Goal: Task Accomplishment & Management: Manage account settings

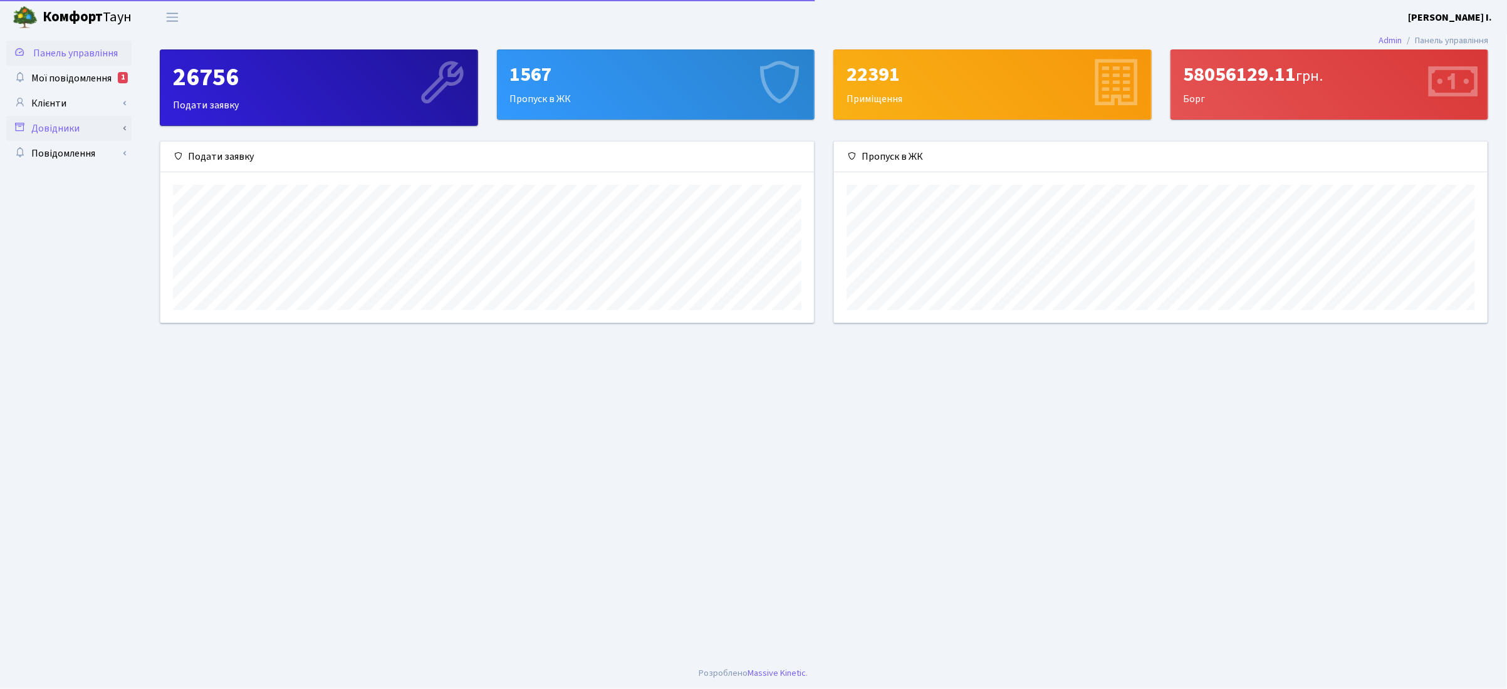
scroll to position [181, 653]
click at [76, 81] on span "Мої повідомлення" at bounding box center [71, 78] width 80 height 14
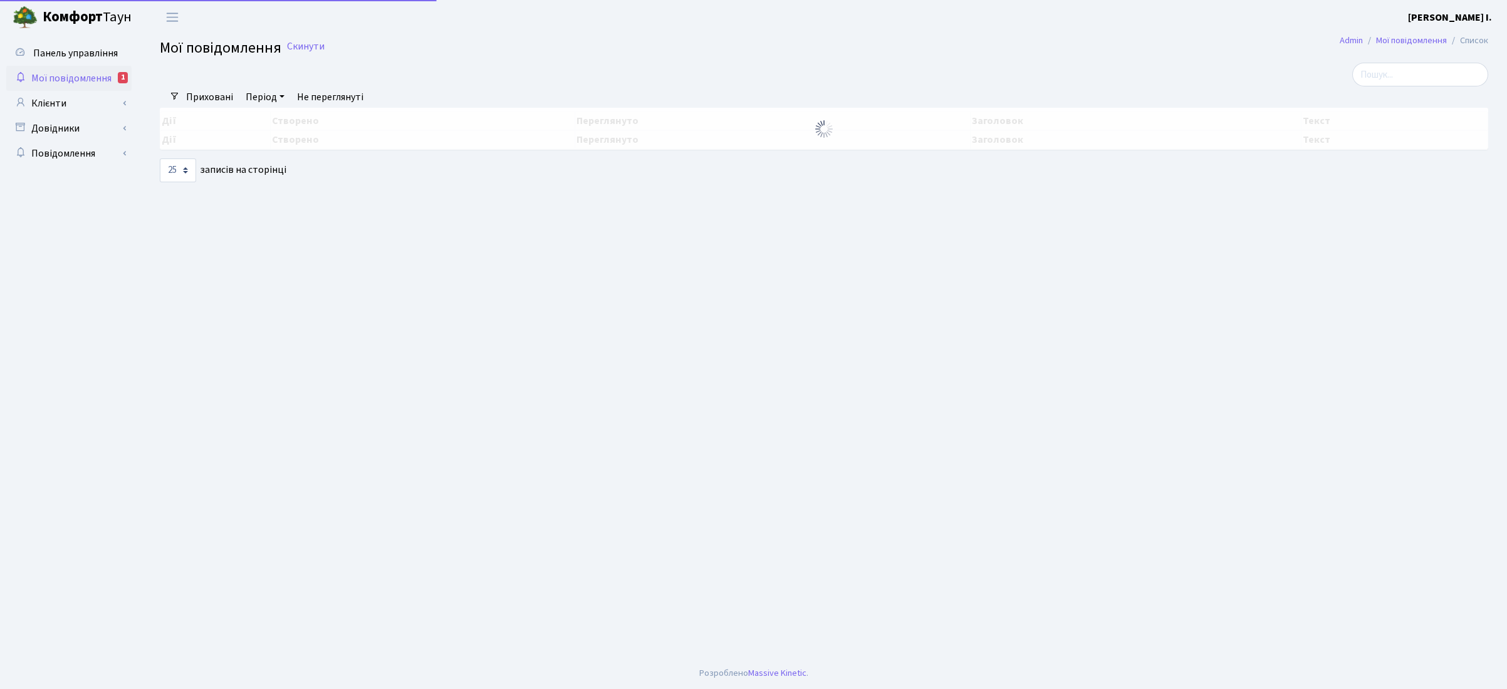
select select "25"
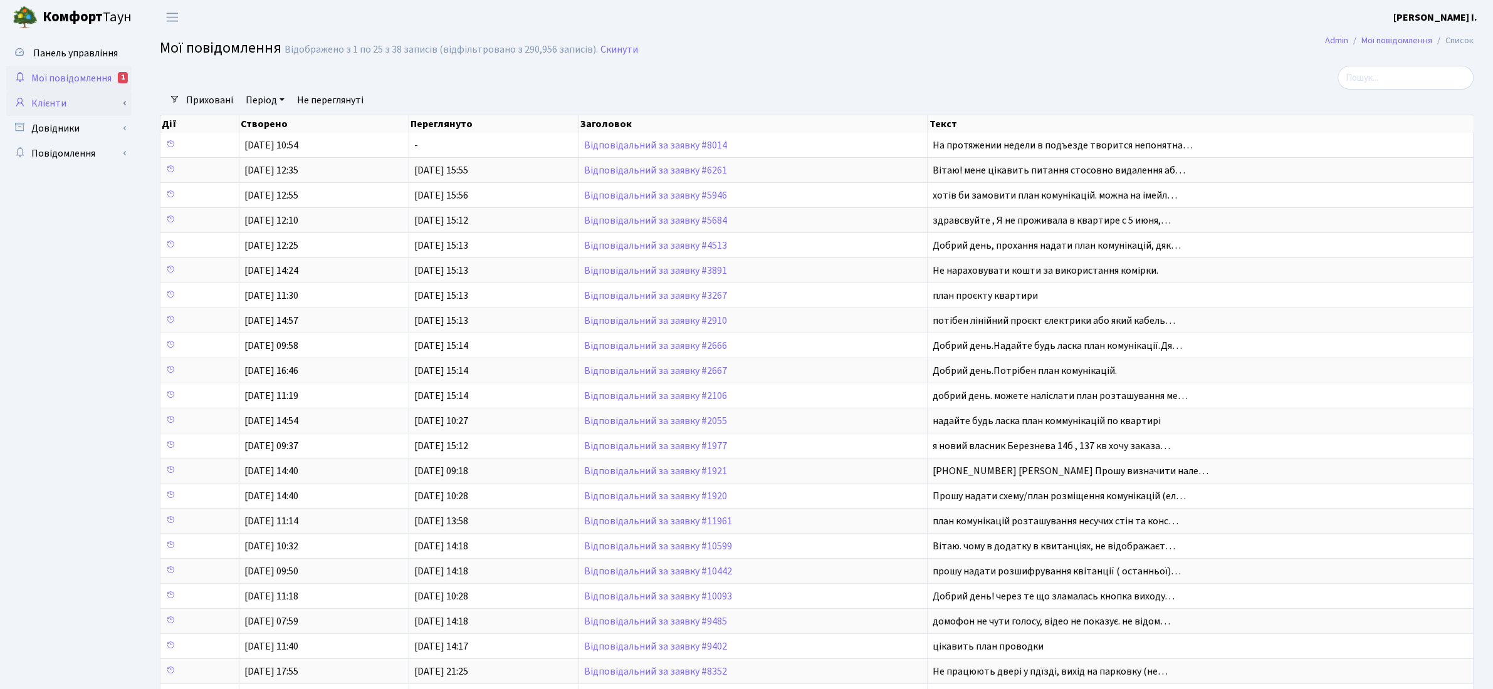
click at [55, 100] on link "Клієнти" at bounding box center [68, 103] width 125 height 25
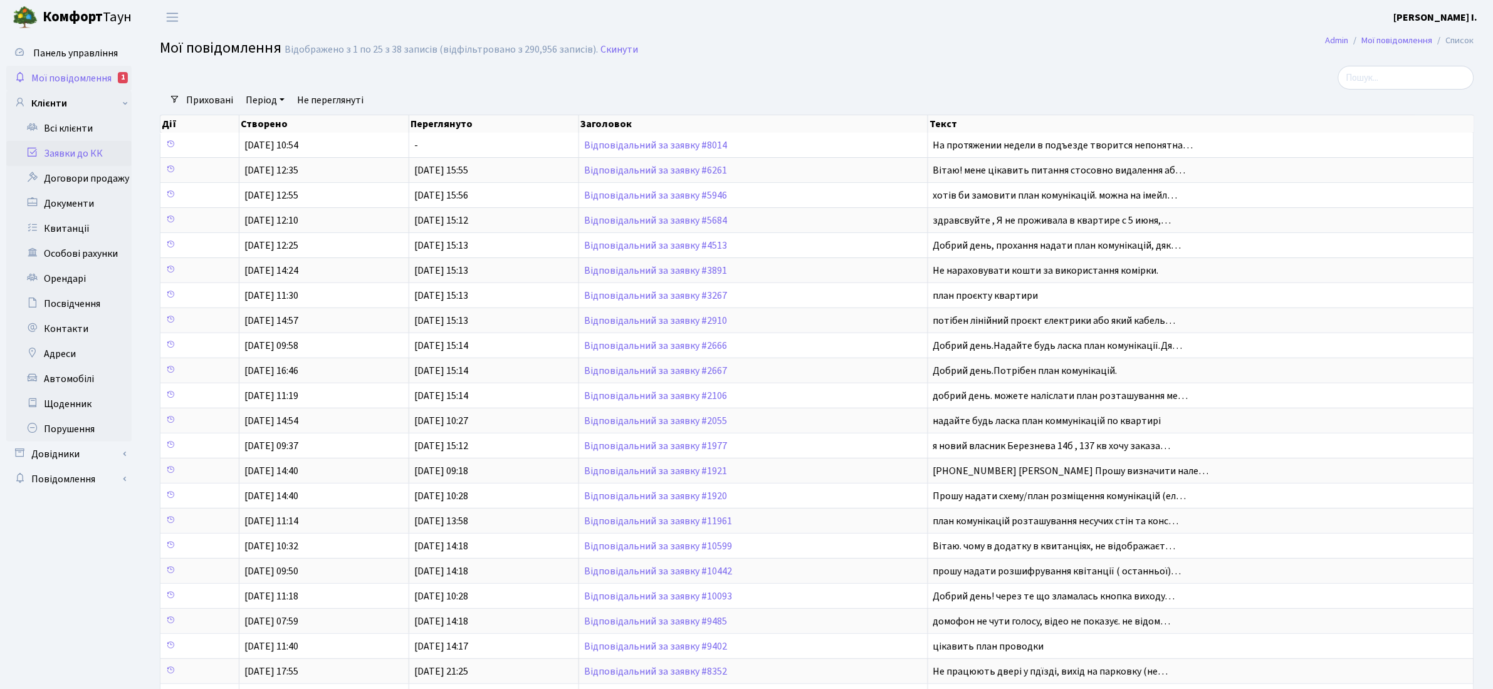
click at [95, 157] on link "Заявки до КК" at bounding box center [68, 153] width 125 height 25
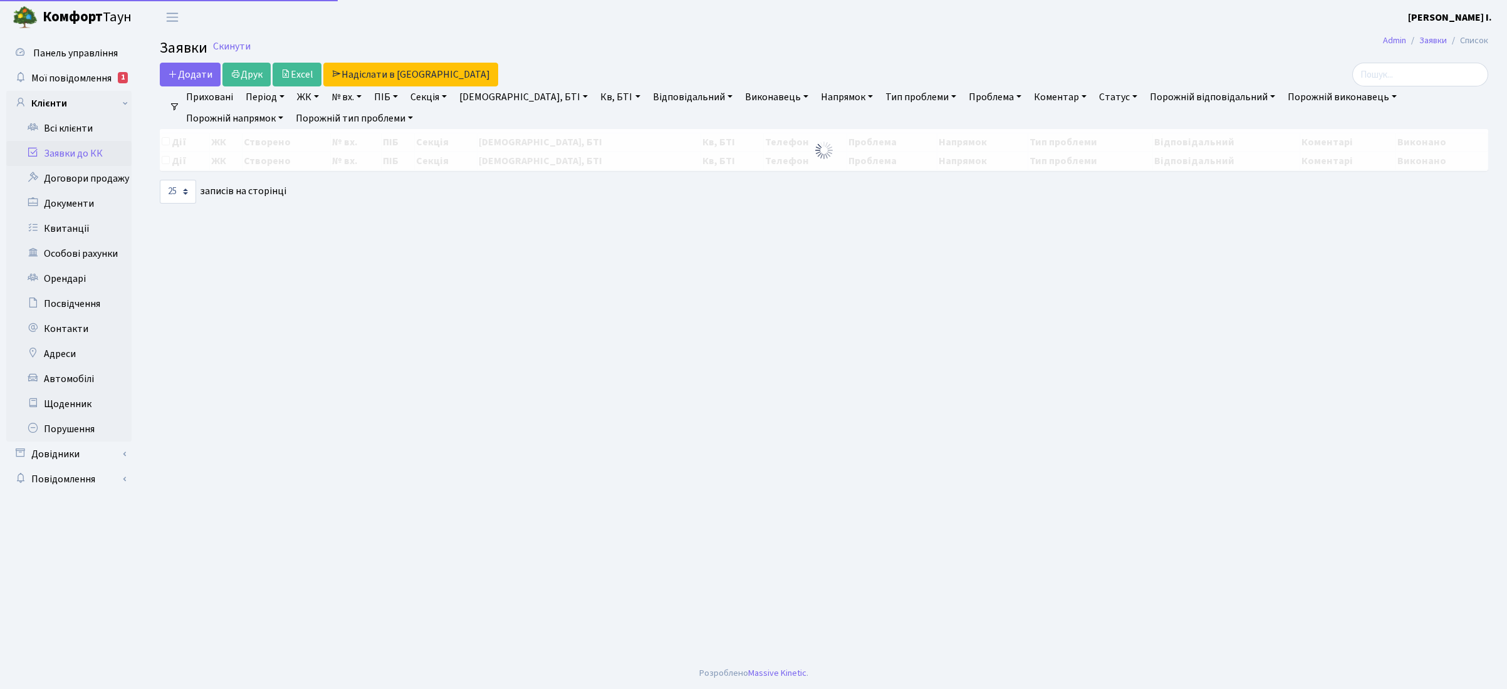
select select "25"
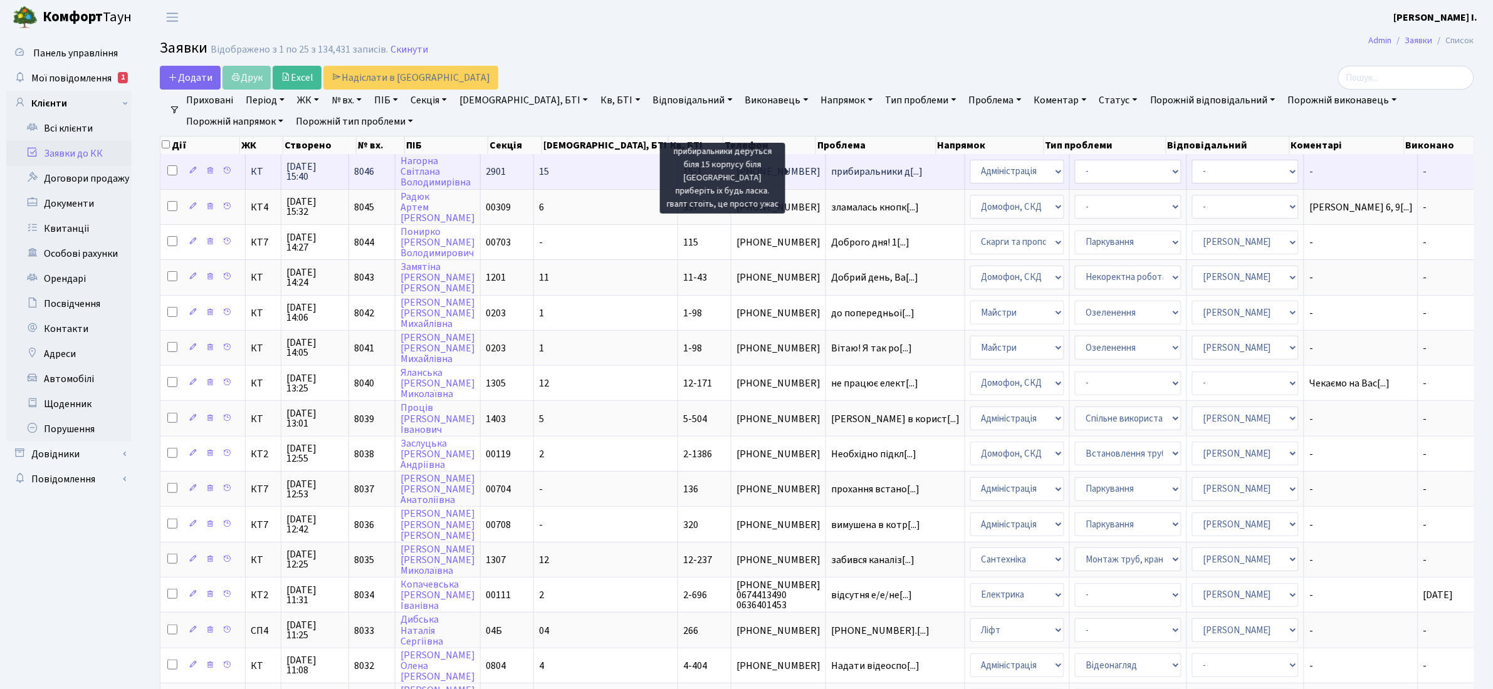
click at [873, 171] on span "прибиральники д[...]" at bounding box center [877, 172] width 92 height 14
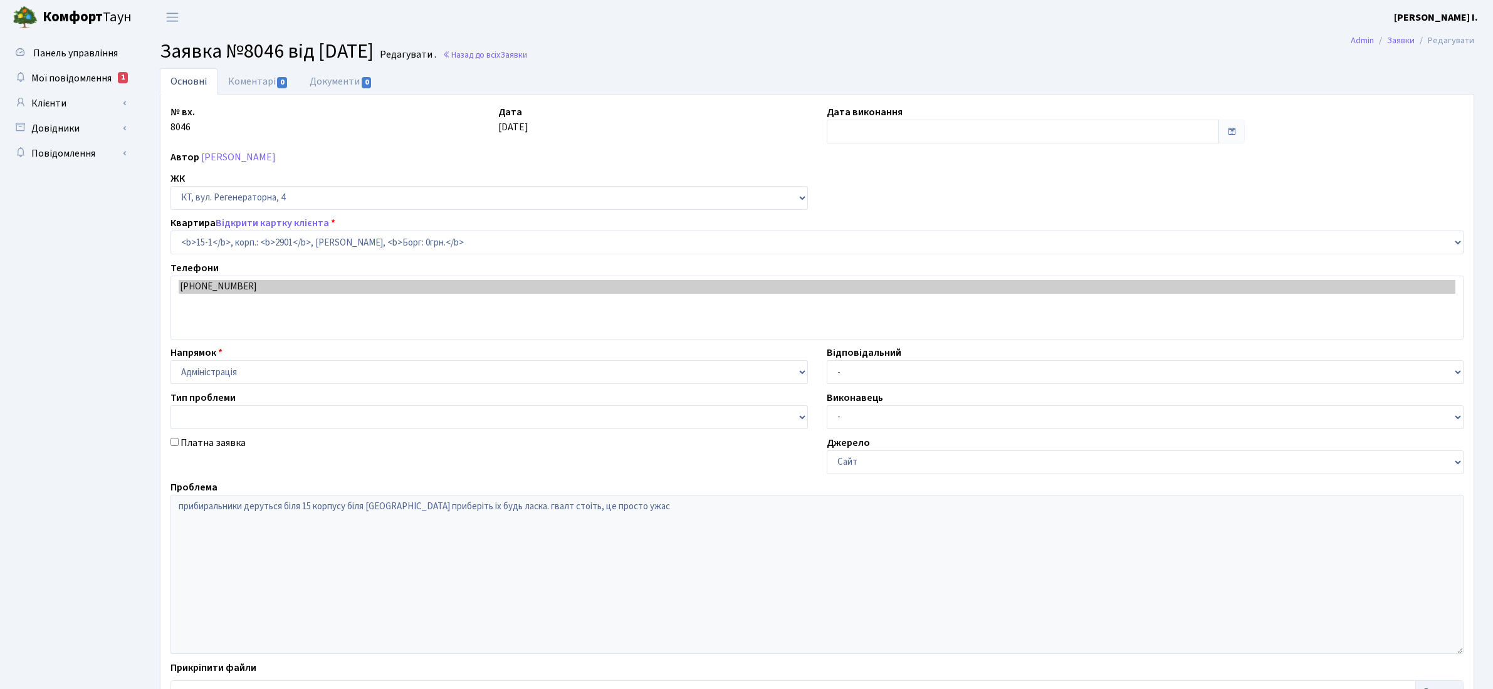
select select "8776"
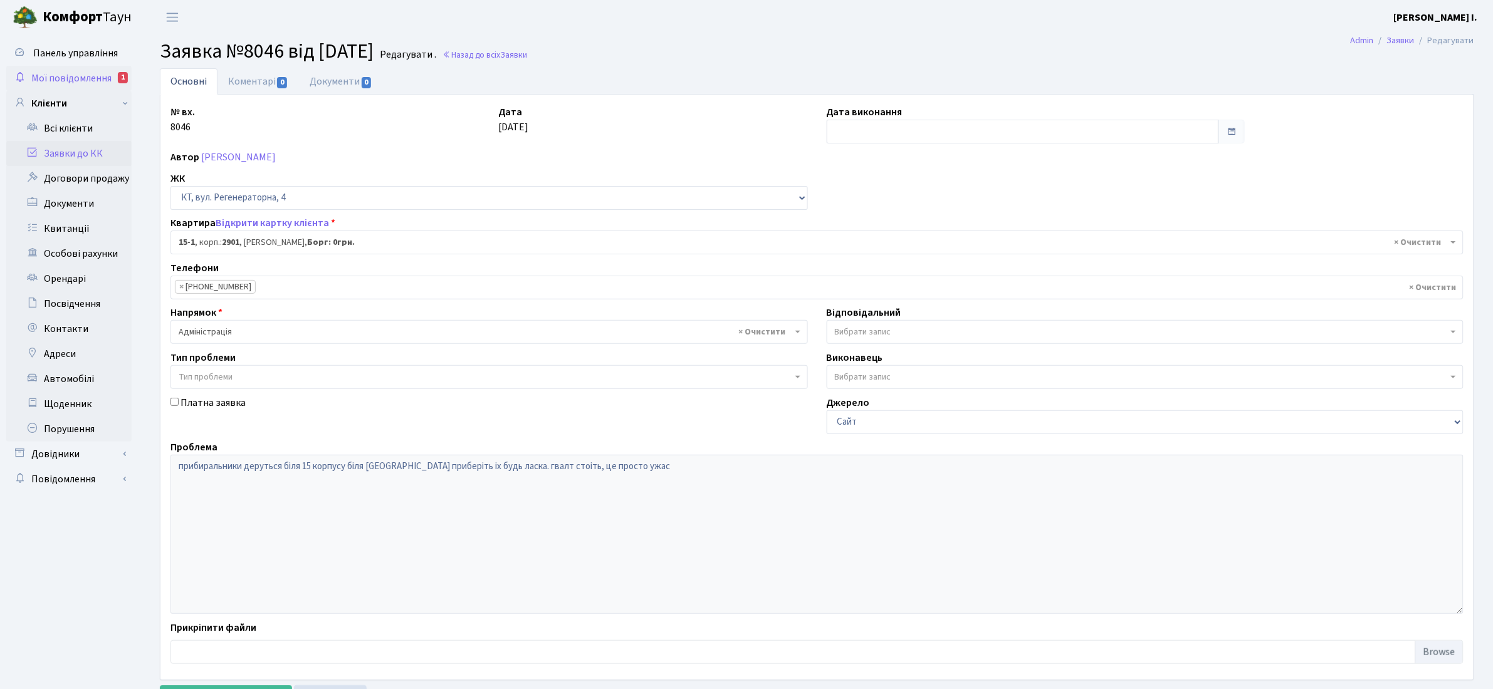
click at [75, 68] on link "Мої повідомлення 1" at bounding box center [68, 78] width 125 height 25
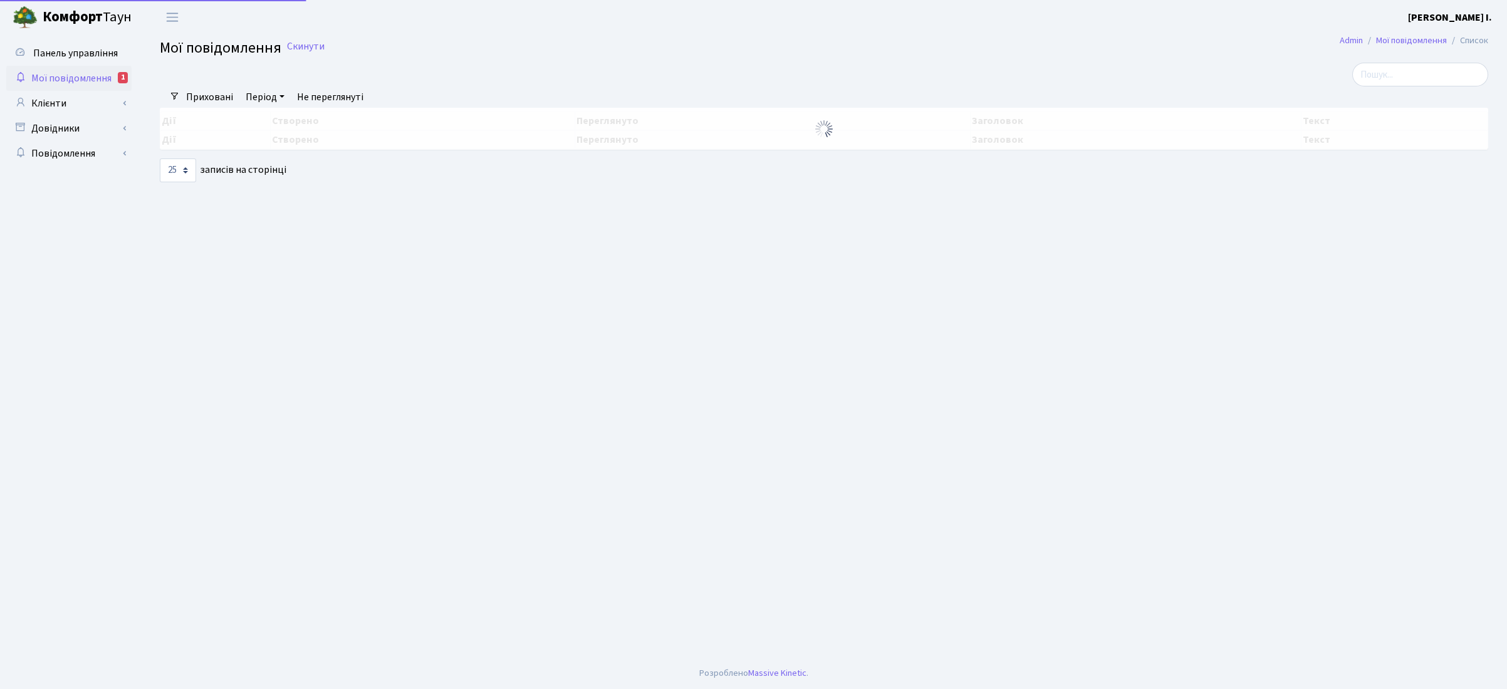
select select "25"
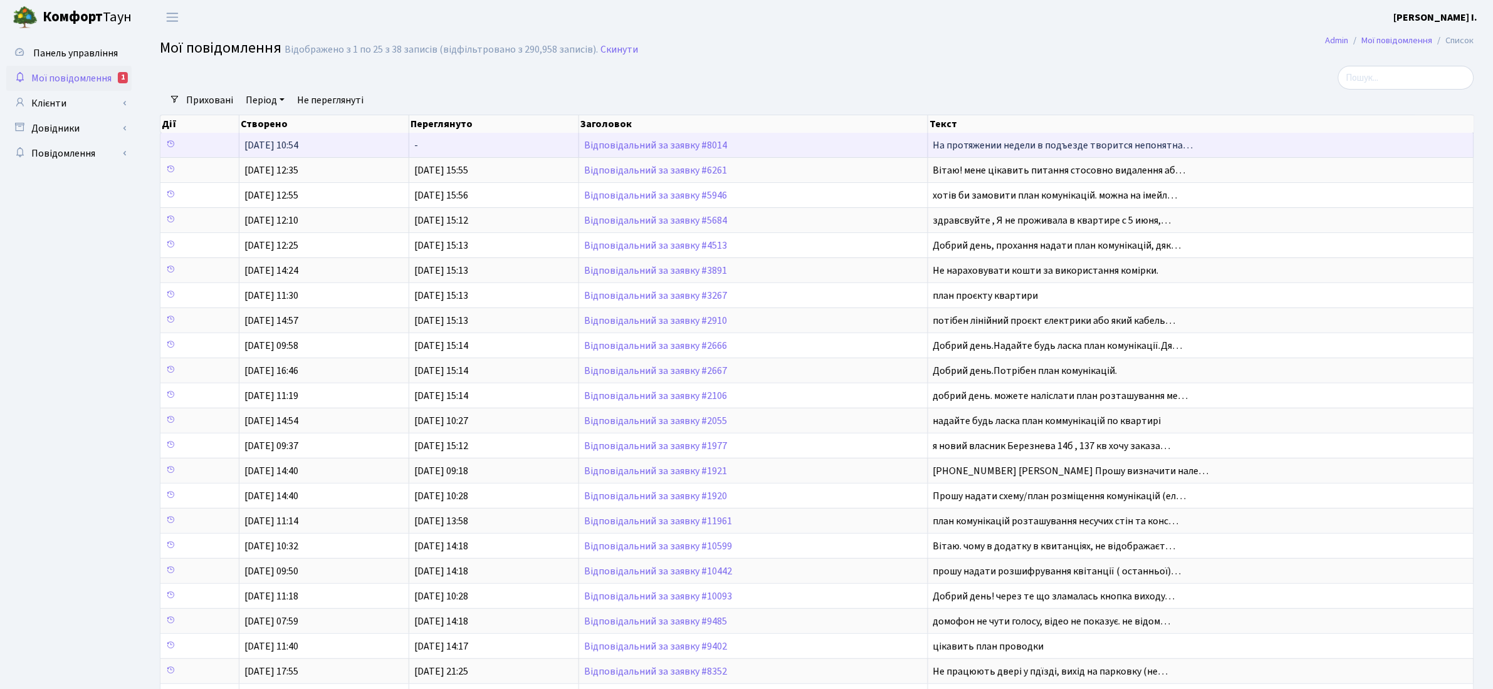
click at [824, 150] on span "Відповідальний за заявку #8014" at bounding box center [753, 145] width 338 height 10
click at [687, 145] on link "Відповідальний за заявку #8014" at bounding box center [655, 146] width 143 height 14
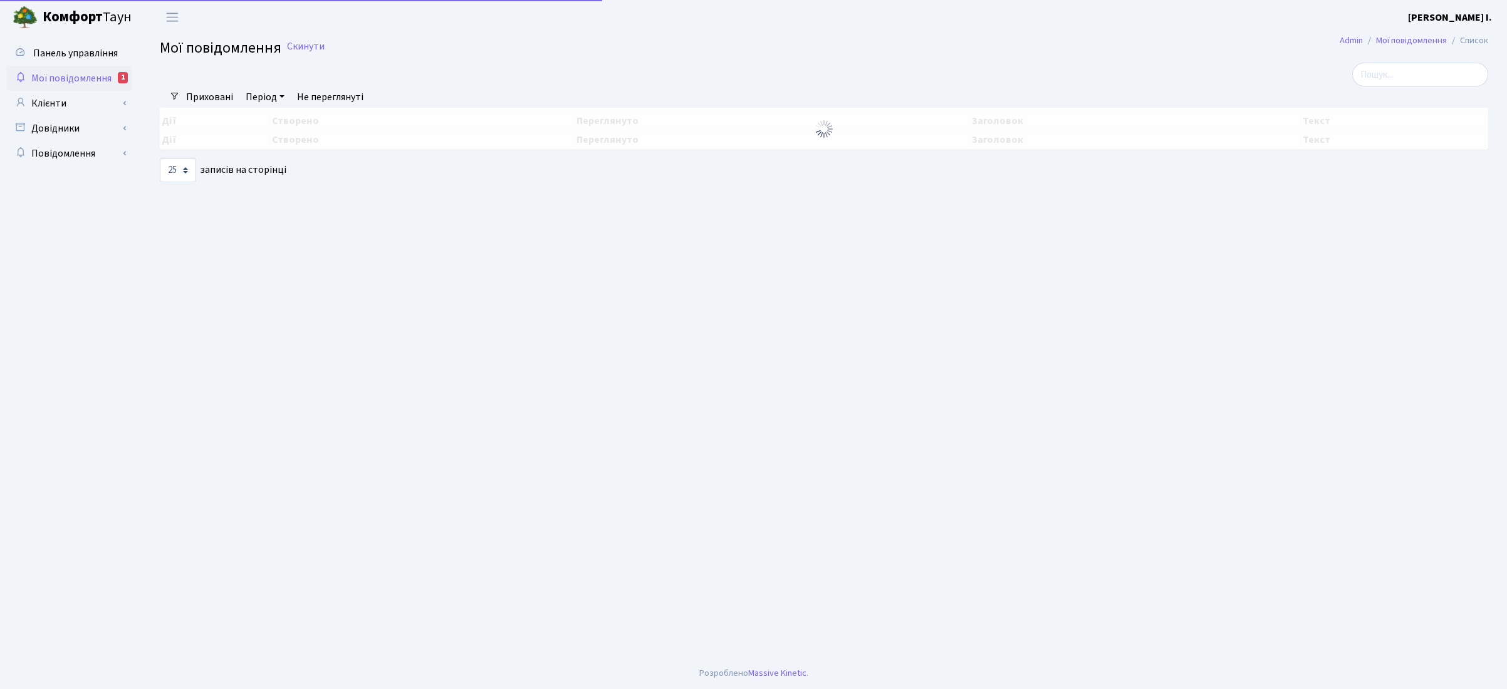
select select "25"
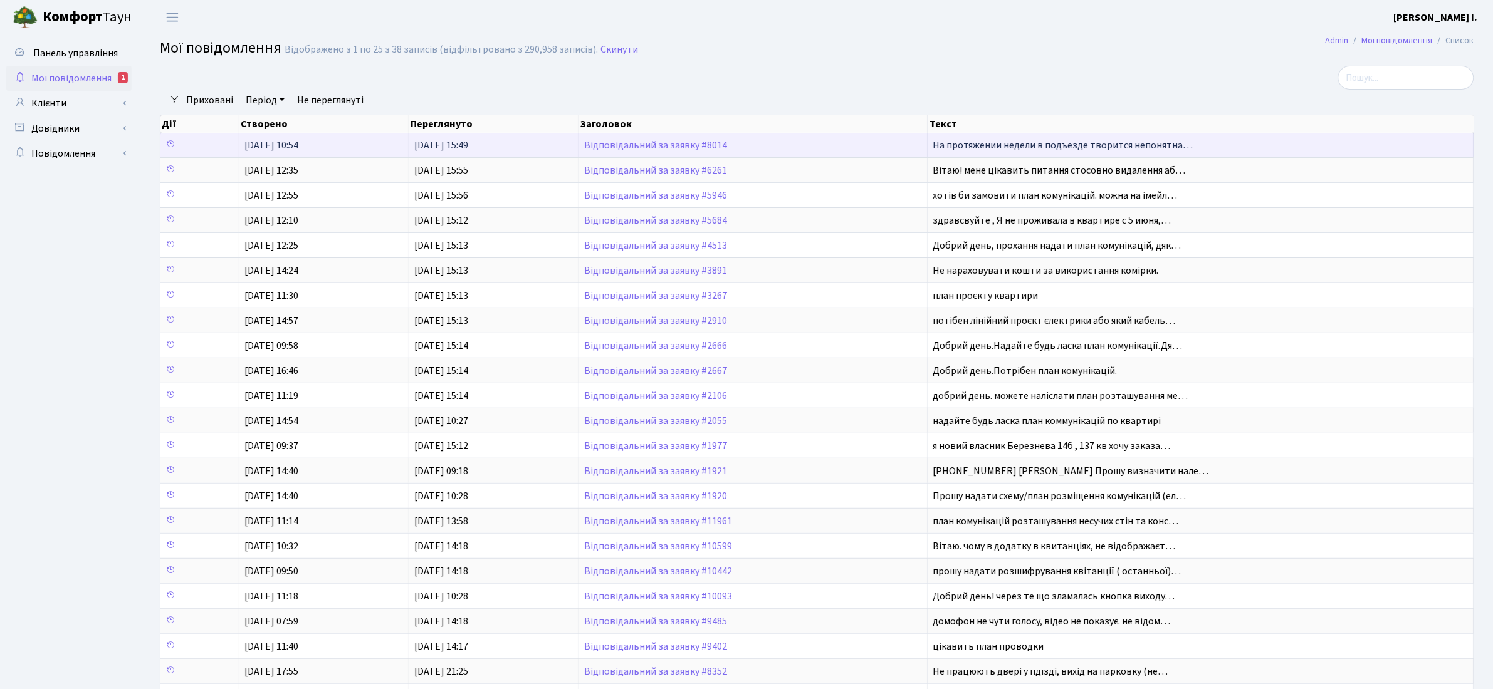
click at [1185, 147] on span "На протяжении недели в подъезде творится непонятна…" at bounding box center [1063, 146] width 260 height 14
click at [1146, 144] on span "На протяжении недели в подъезде творится непонятна…" at bounding box center [1063, 146] width 260 height 14
drag, startPoint x: 1146, startPoint y: 144, endPoint x: 1138, endPoint y: 139, distance: 9.8
click at [1141, 141] on span "На протяжении недели в подъезде творится непонятна…" at bounding box center [1063, 146] width 260 height 14
click at [221, 149] on td at bounding box center [199, 145] width 79 height 24
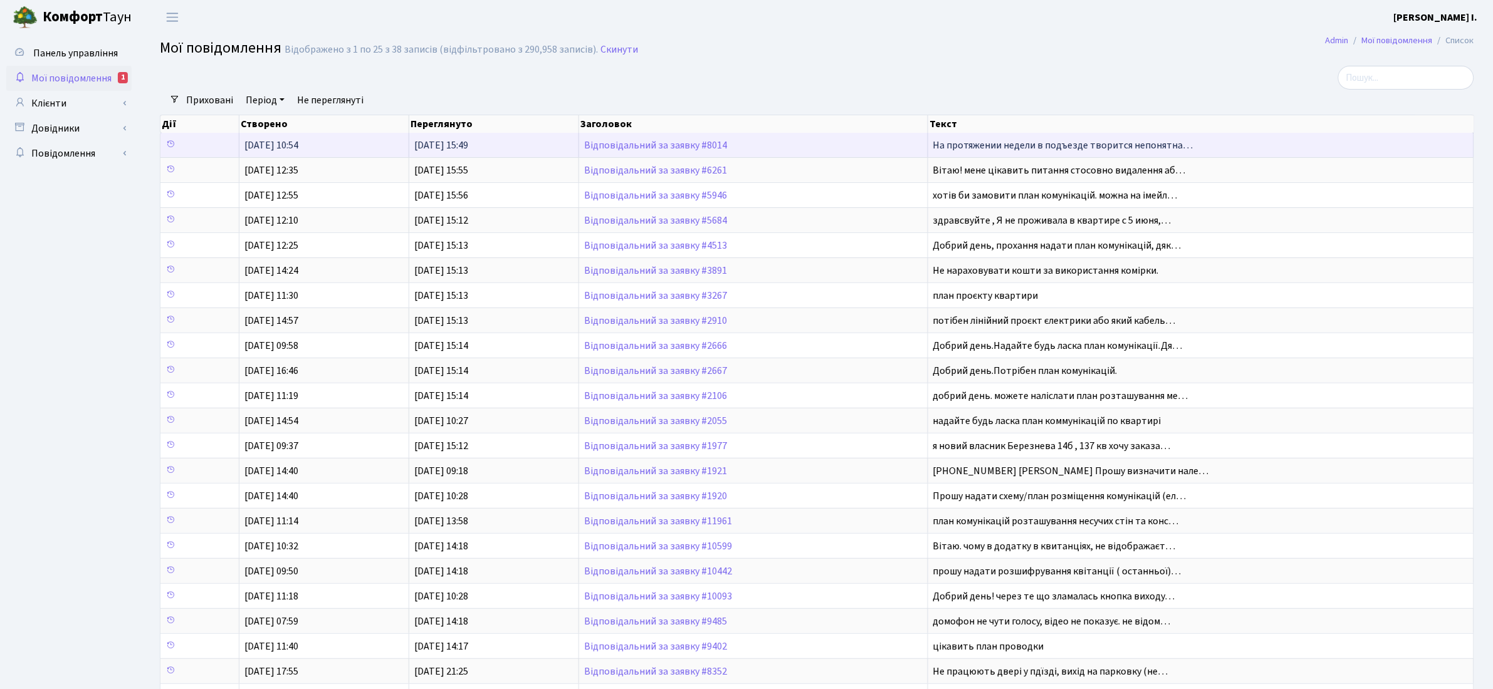
click at [770, 154] on td "Відповідальний за заявку #8014" at bounding box center [753, 145] width 349 height 24
click at [646, 145] on link "Відповідальний за заявку #8014" at bounding box center [655, 146] width 143 height 14
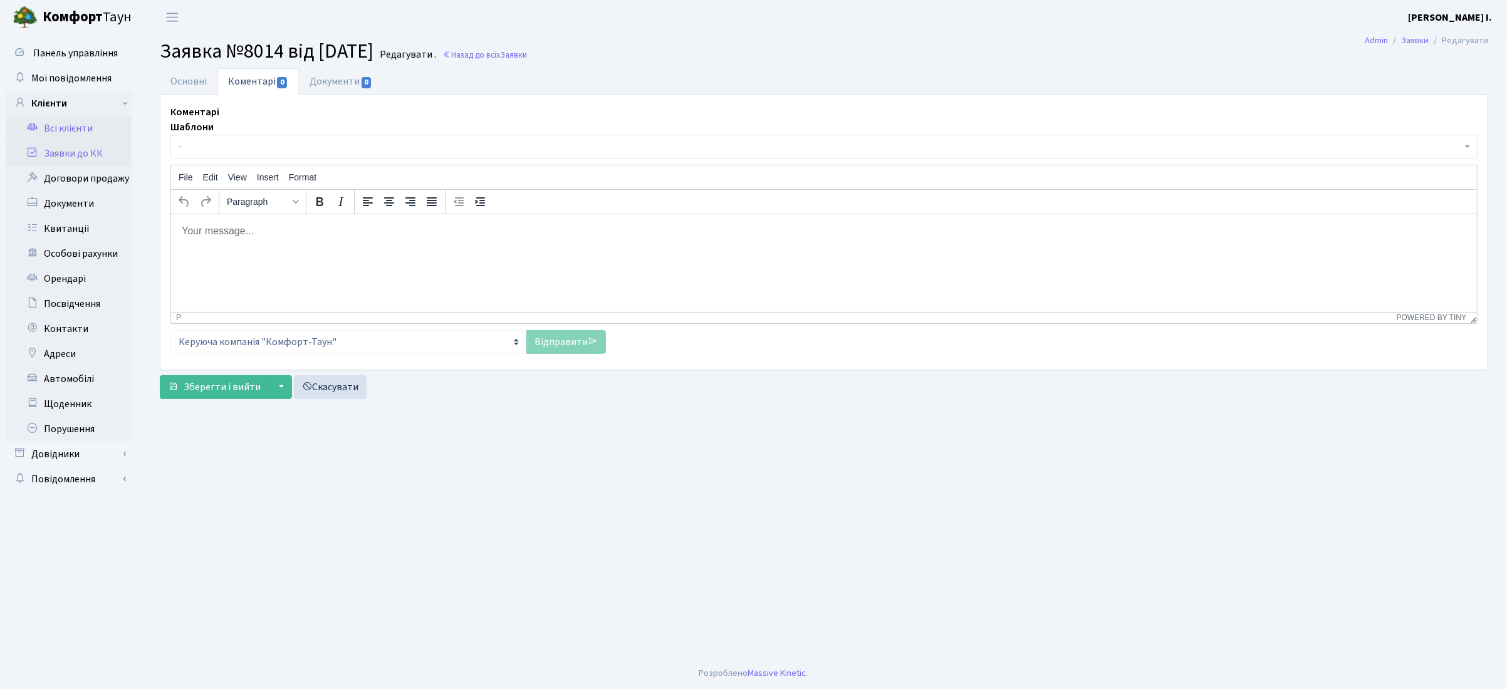
click at [86, 128] on link "Всі клієнти" at bounding box center [68, 128] width 125 height 25
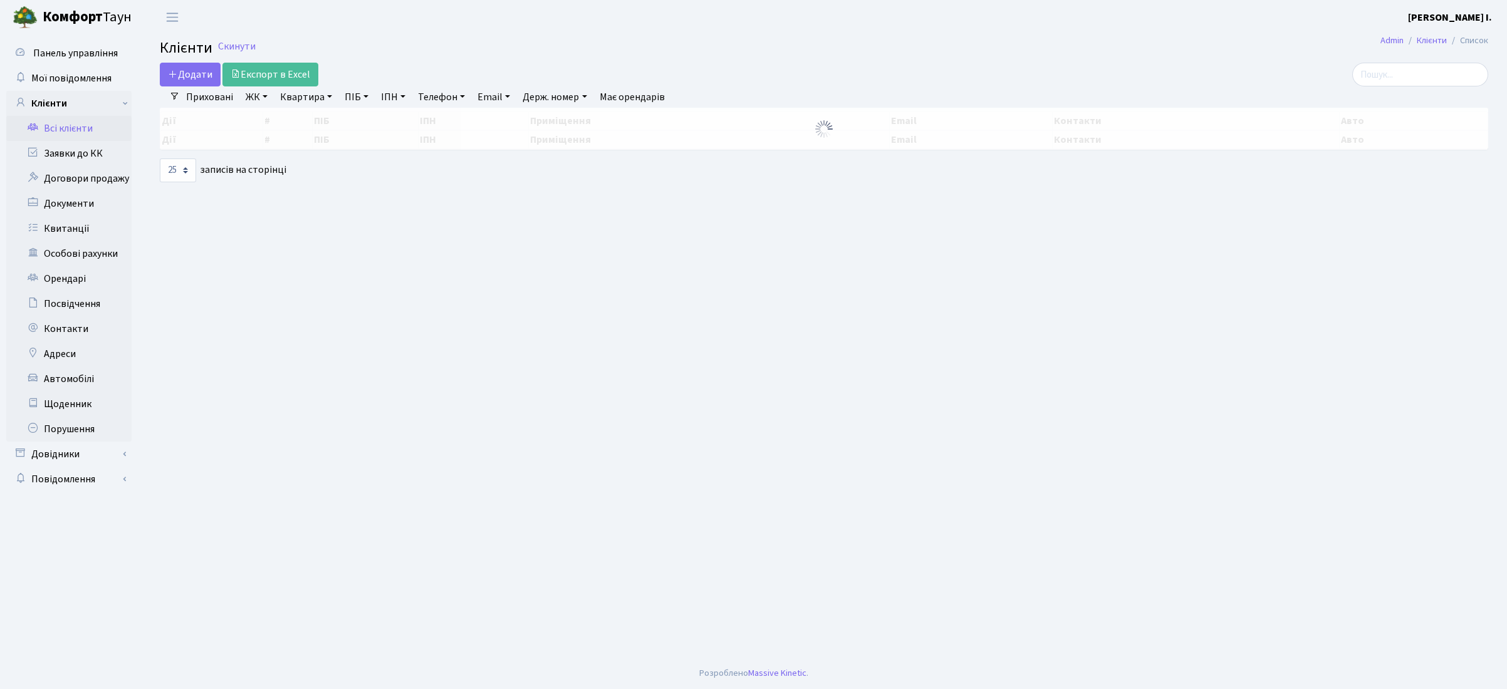
select select "25"
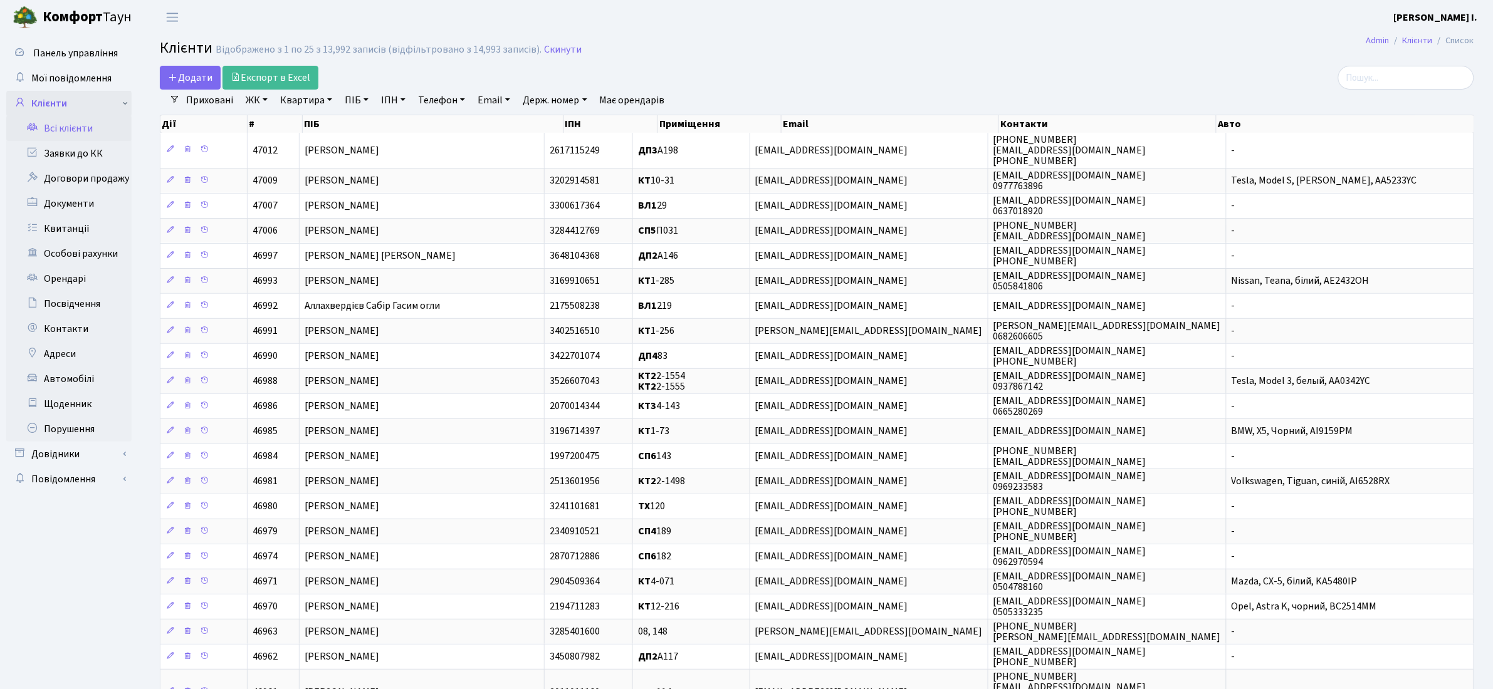
click at [65, 103] on link "Клієнти" at bounding box center [68, 103] width 125 height 25
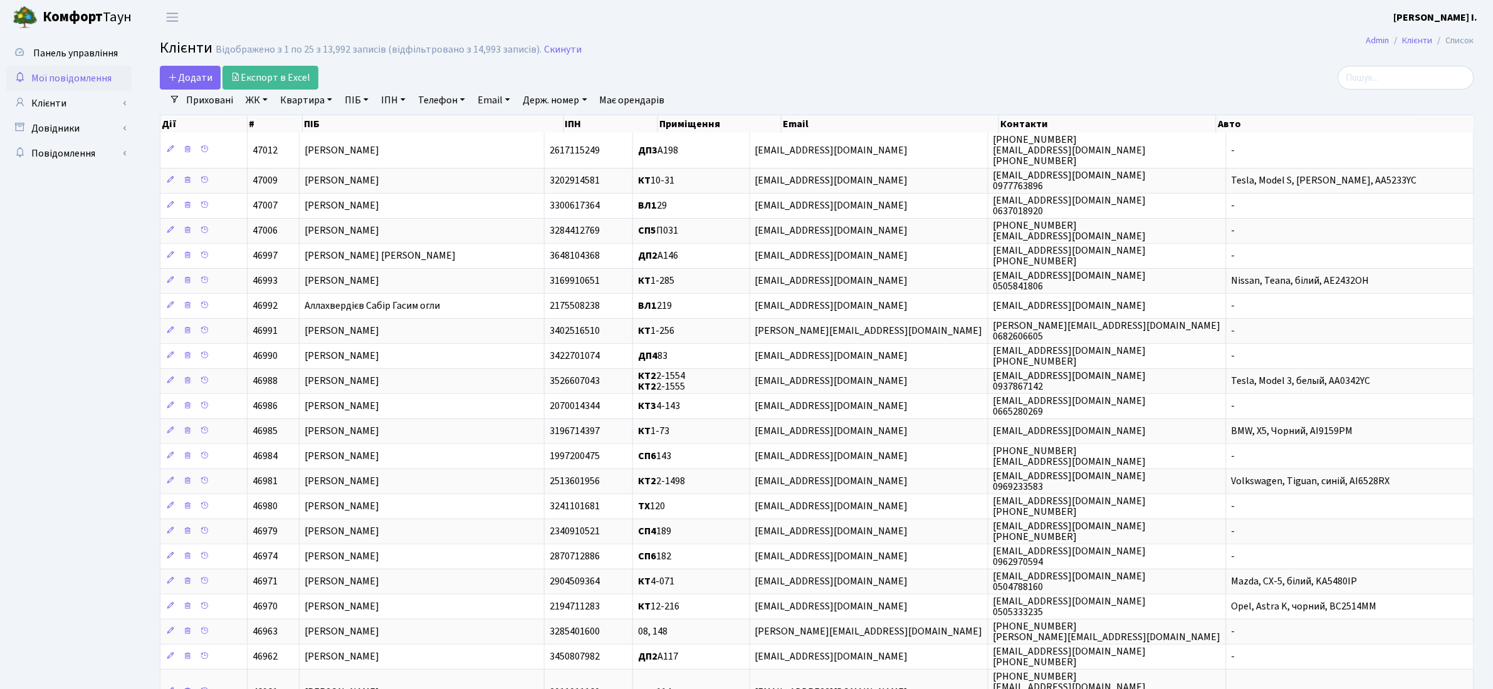
click at [97, 80] on span "Мої повідомлення" at bounding box center [71, 78] width 80 height 14
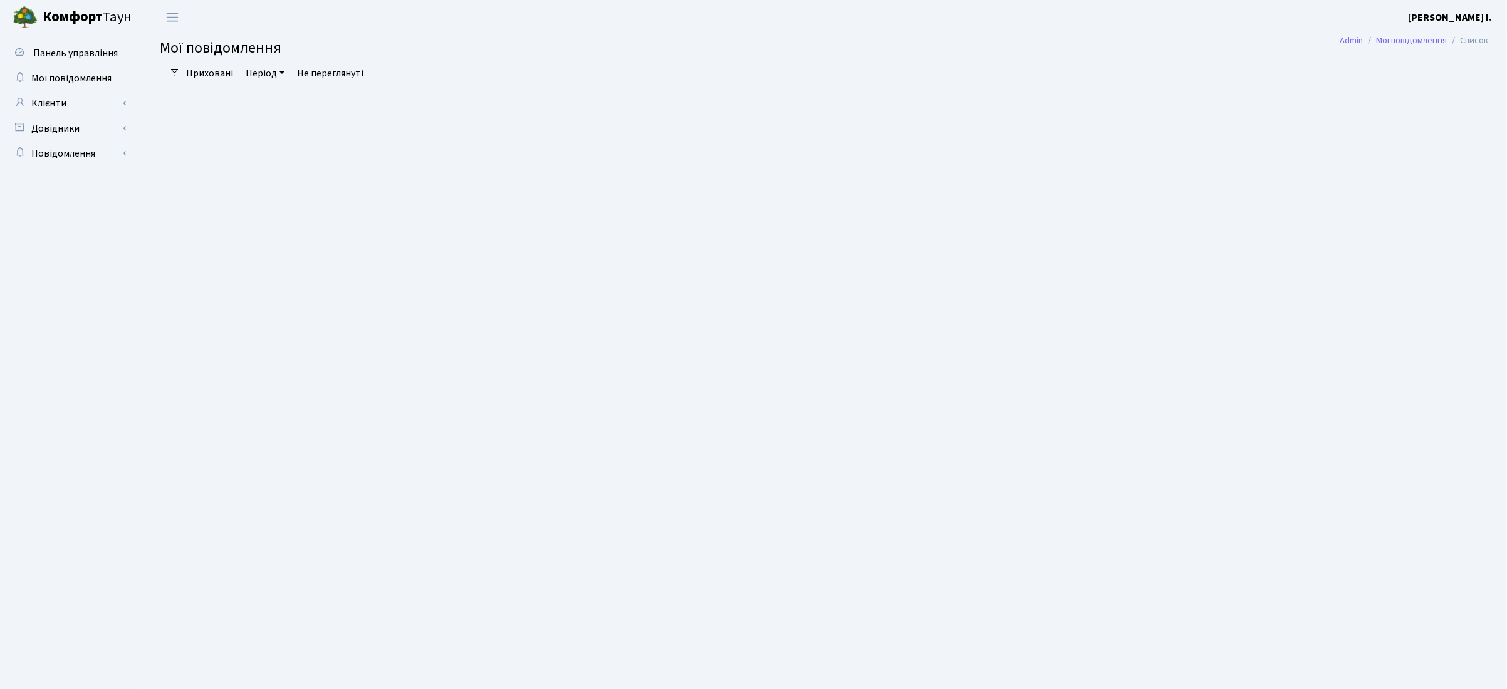
select select "25"
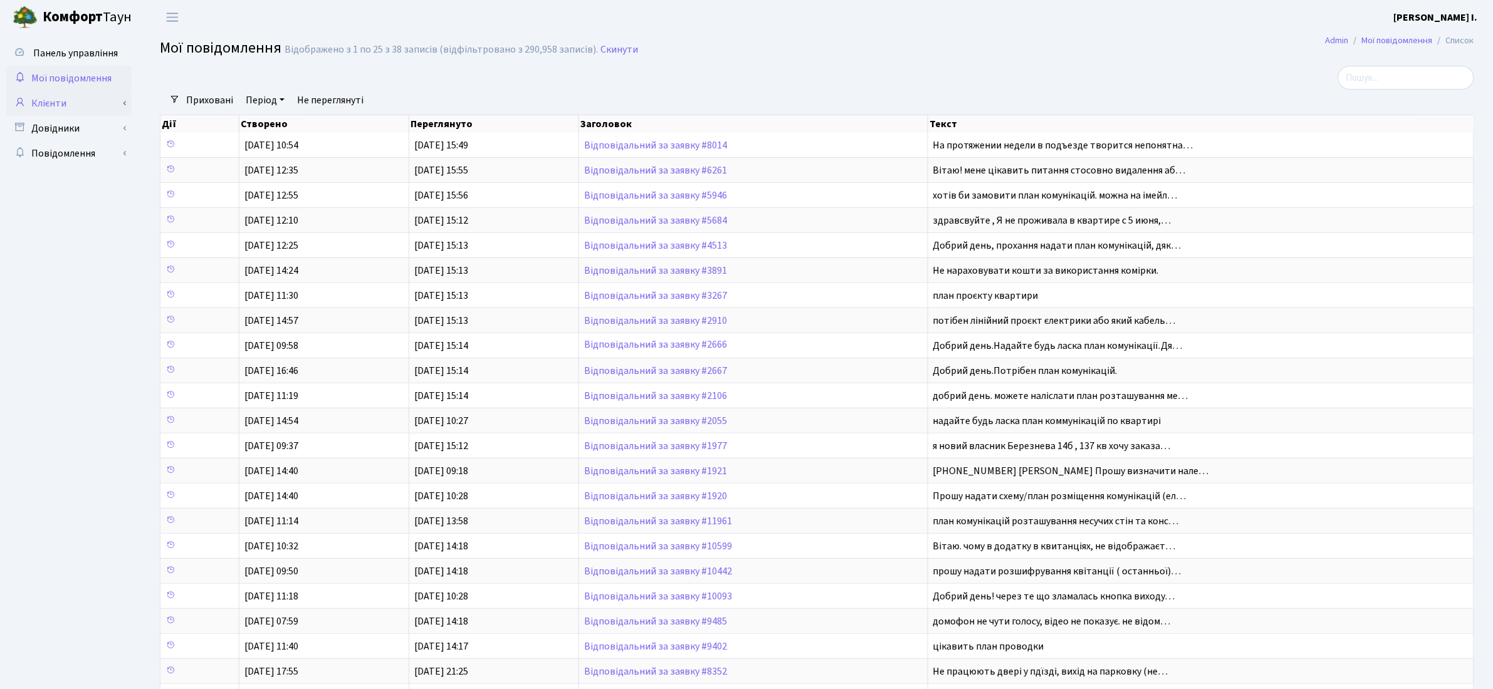
click at [107, 103] on link "Клієнти" at bounding box center [68, 103] width 125 height 25
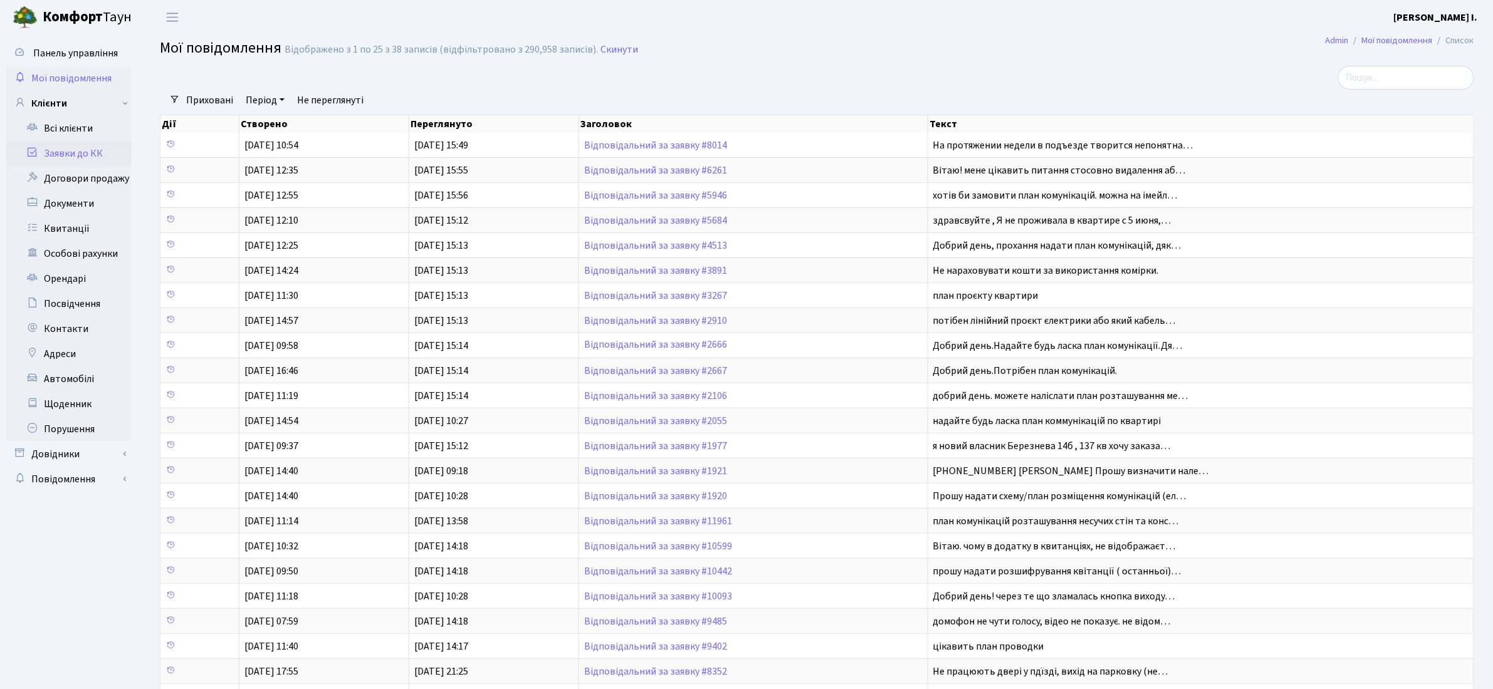
click at [67, 152] on link "Заявки до КК" at bounding box center [68, 153] width 125 height 25
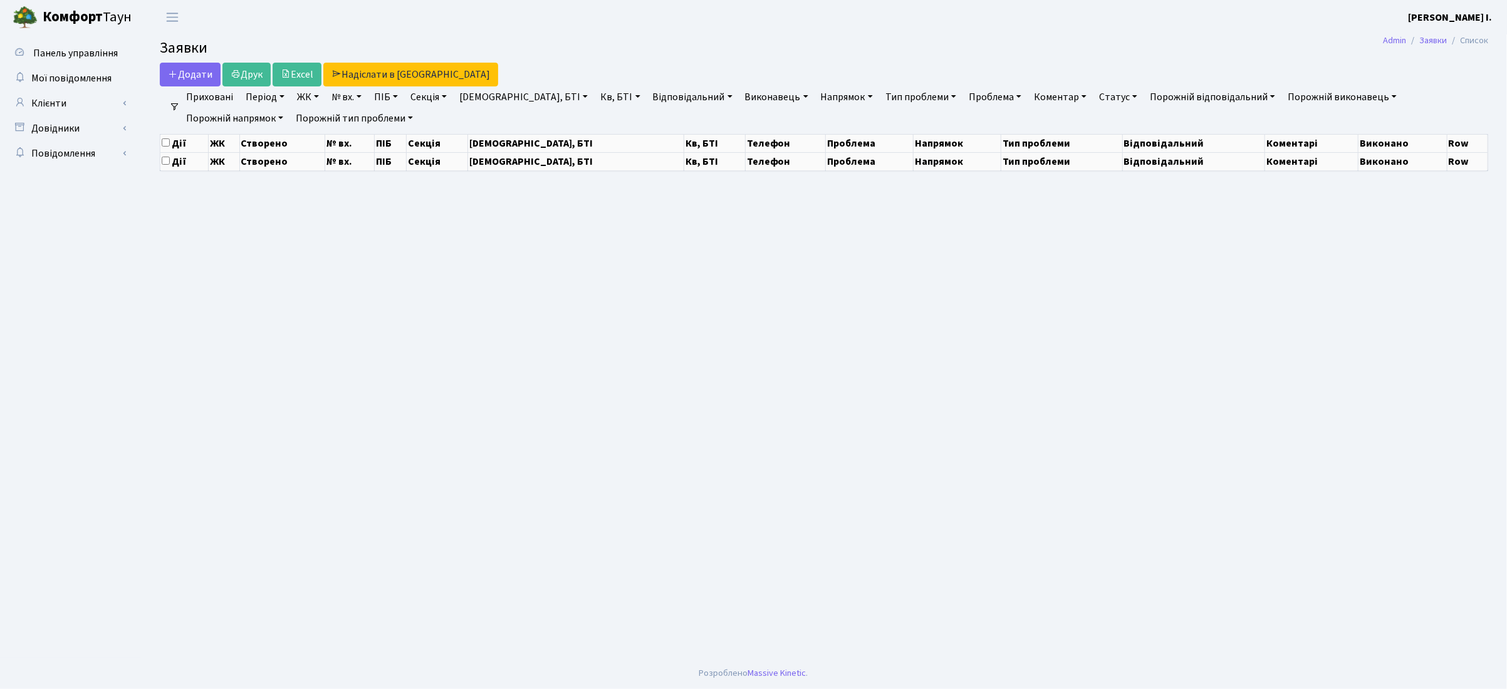
select select "25"
